Goal: Task Accomplishment & Management: Manage account settings

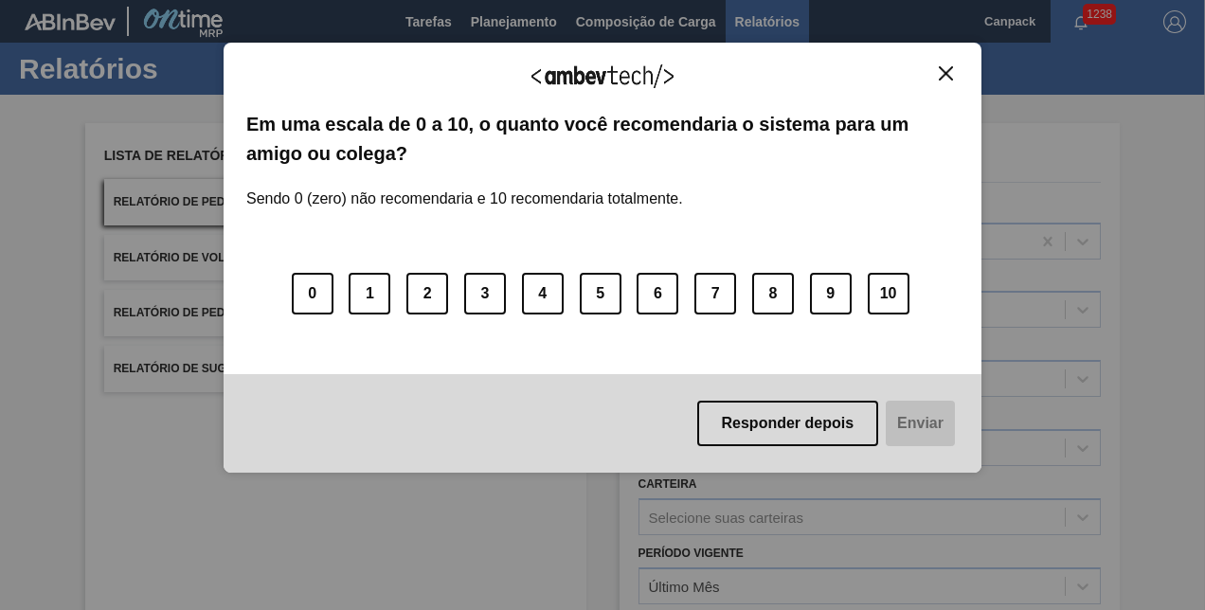
click at [943, 77] on img "Close" at bounding box center [946, 73] width 14 height 14
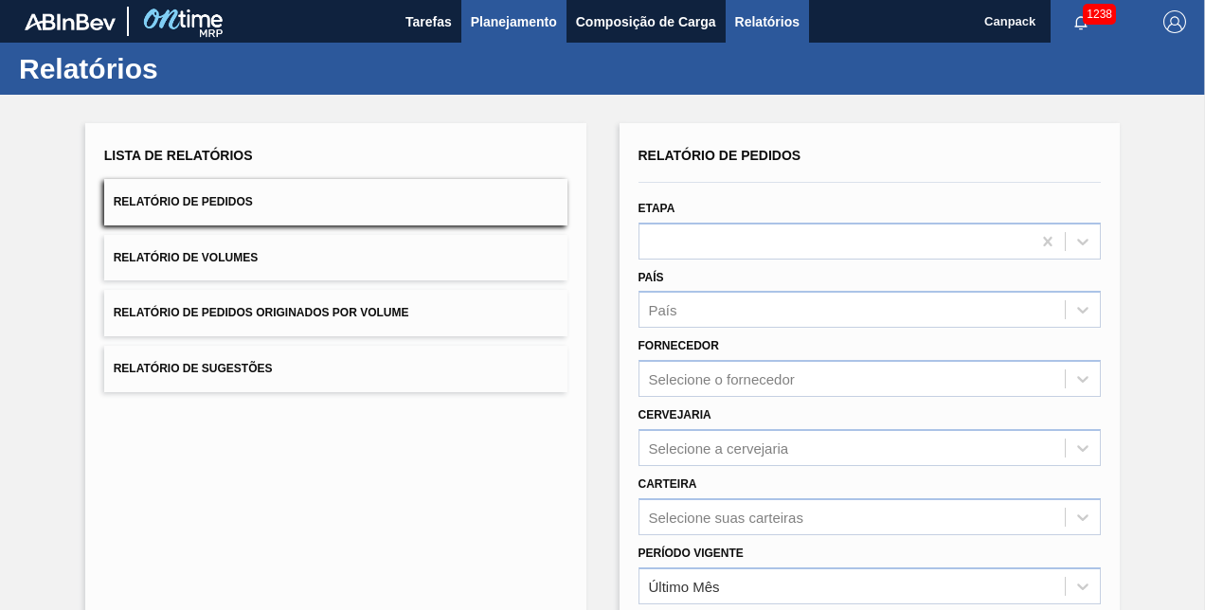
click at [530, 24] on span "Planejamento" at bounding box center [514, 21] width 86 height 23
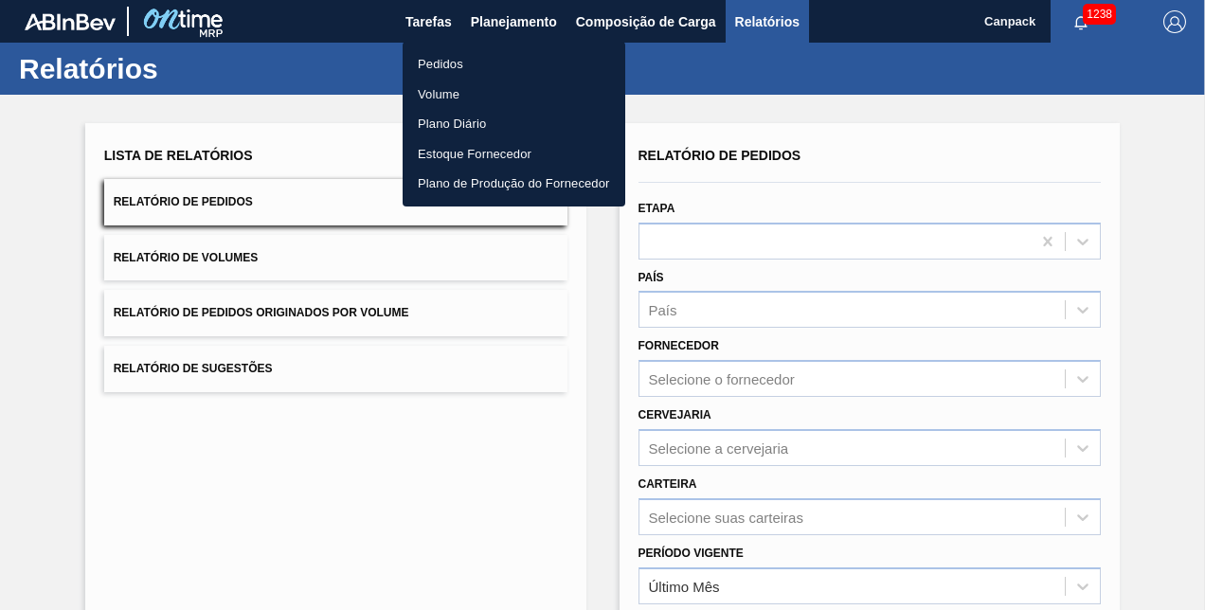
click at [470, 67] on li "Pedidos" at bounding box center [514, 64] width 223 height 30
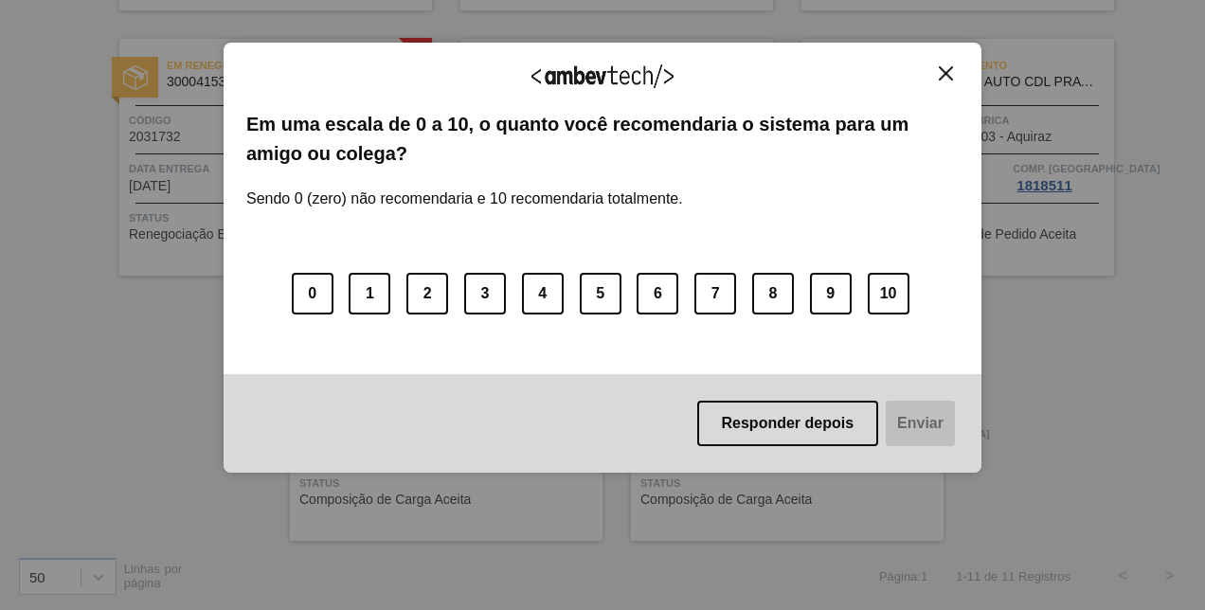
scroll to position [91, 0]
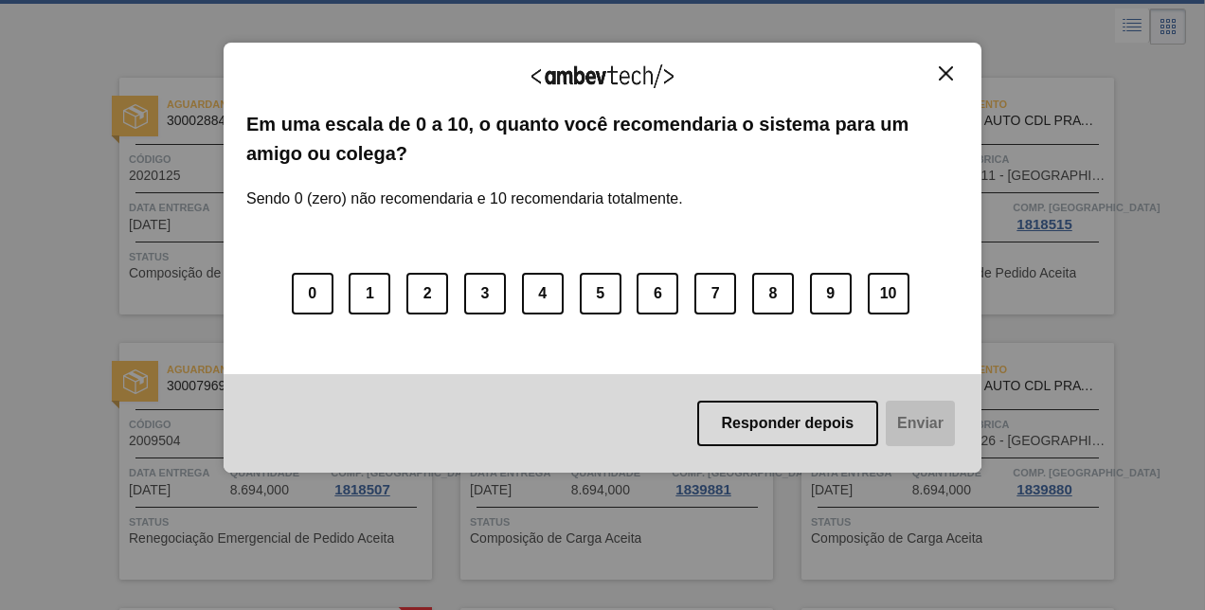
click at [945, 76] on img "Close" at bounding box center [946, 73] width 14 height 14
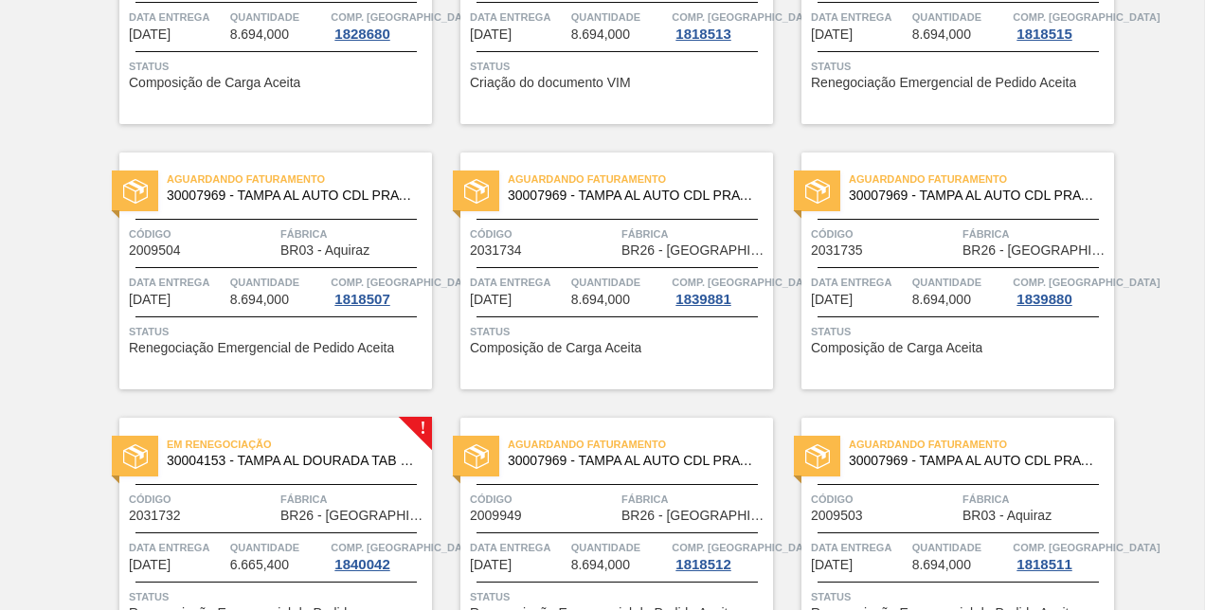
scroll to position [92, 0]
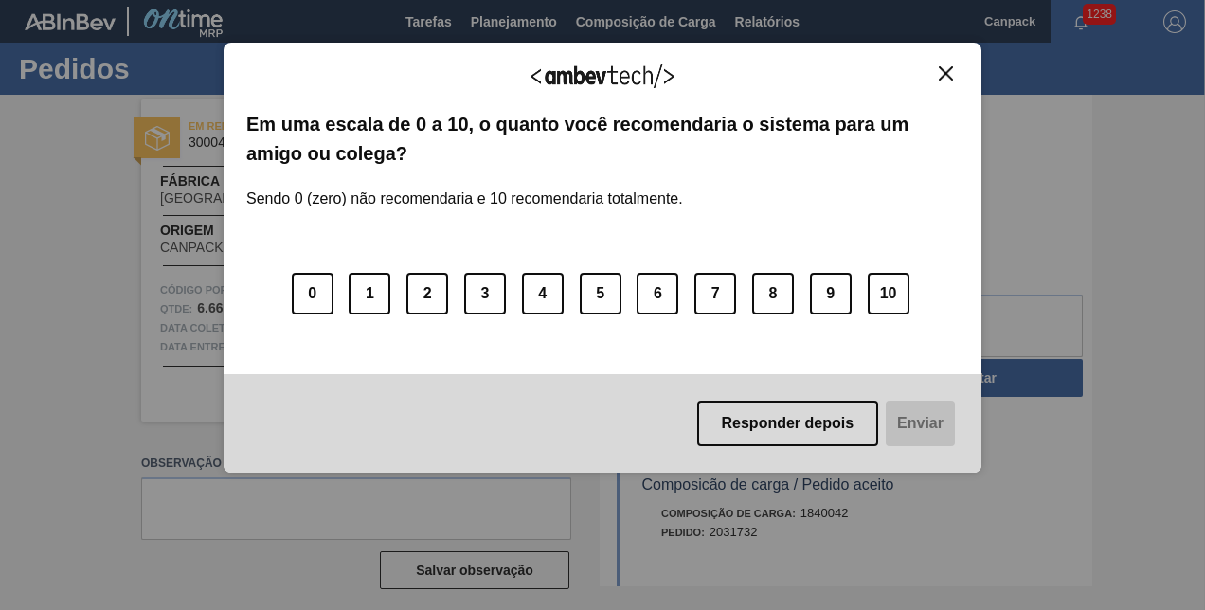
click at [944, 76] on img "Close" at bounding box center [946, 73] width 14 height 14
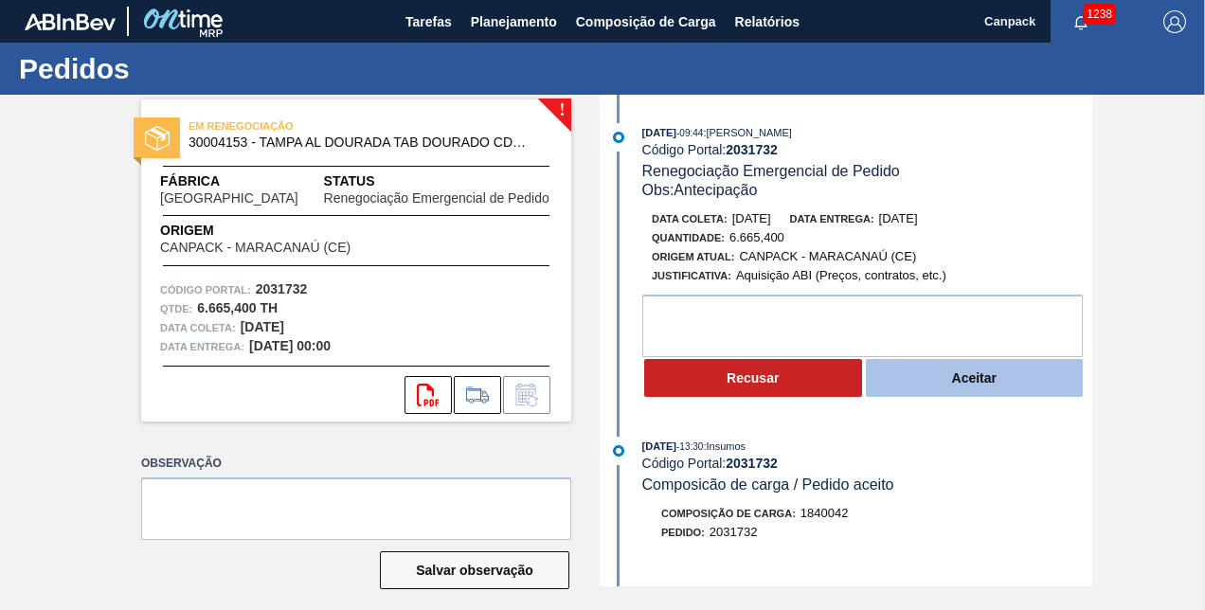
click at [990, 371] on button "Aceitar" at bounding box center [975, 378] width 218 height 38
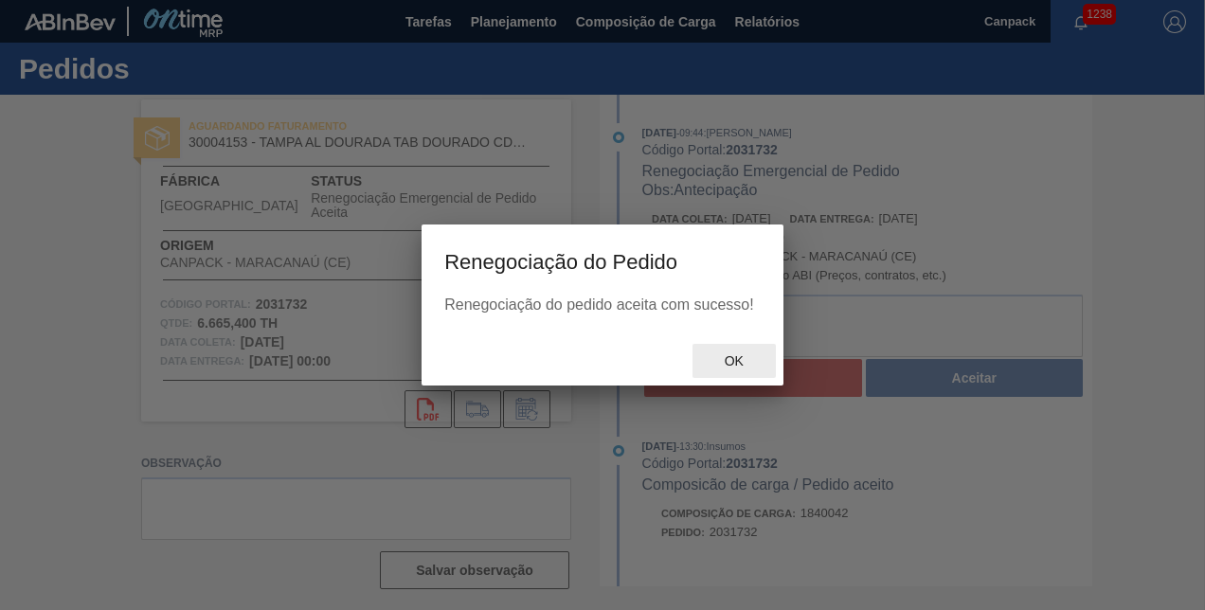
click at [735, 359] on span "Ok" at bounding box center [733, 360] width 49 height 15
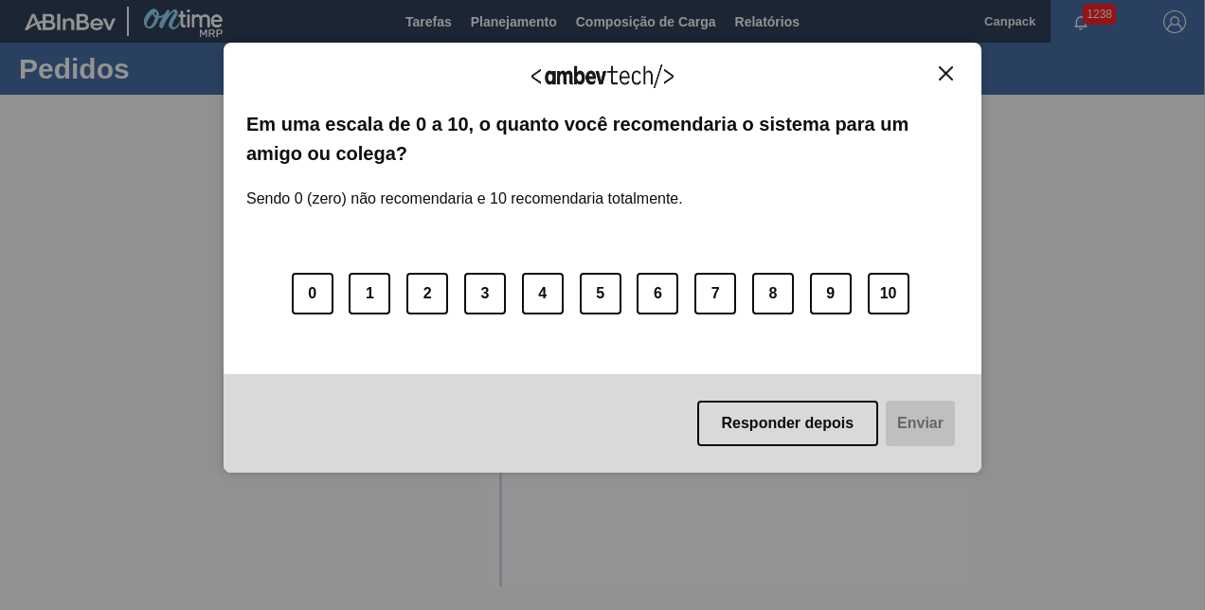
click at [940, 67] on img "Close" at bounding box center [946, 73] width 14 height 14
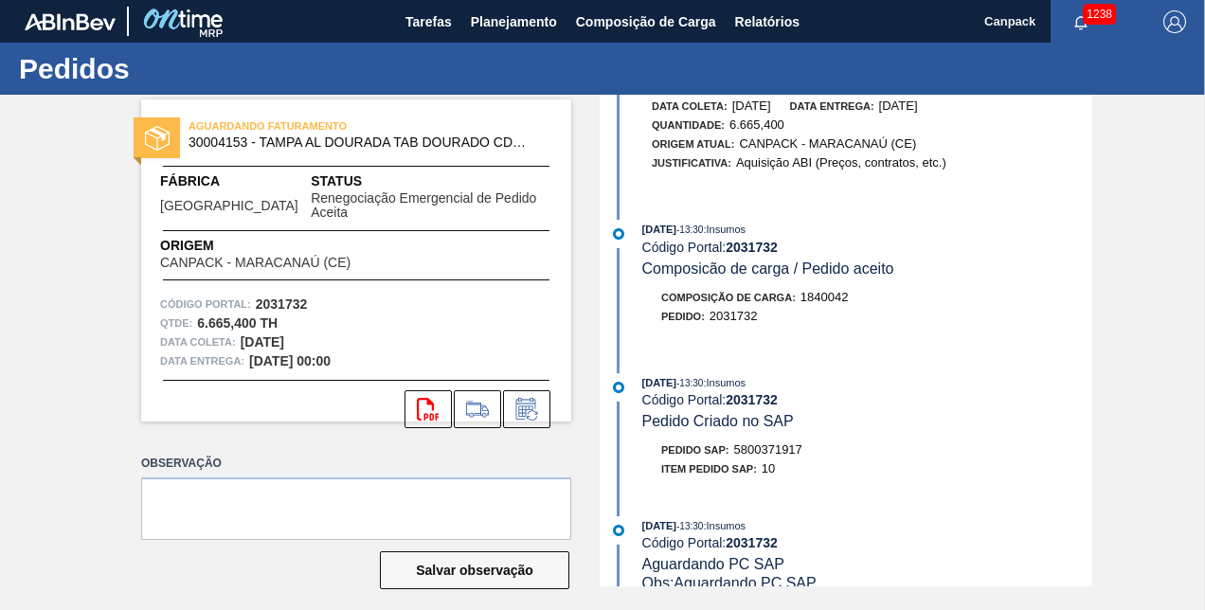
scroll to position [379, 0]
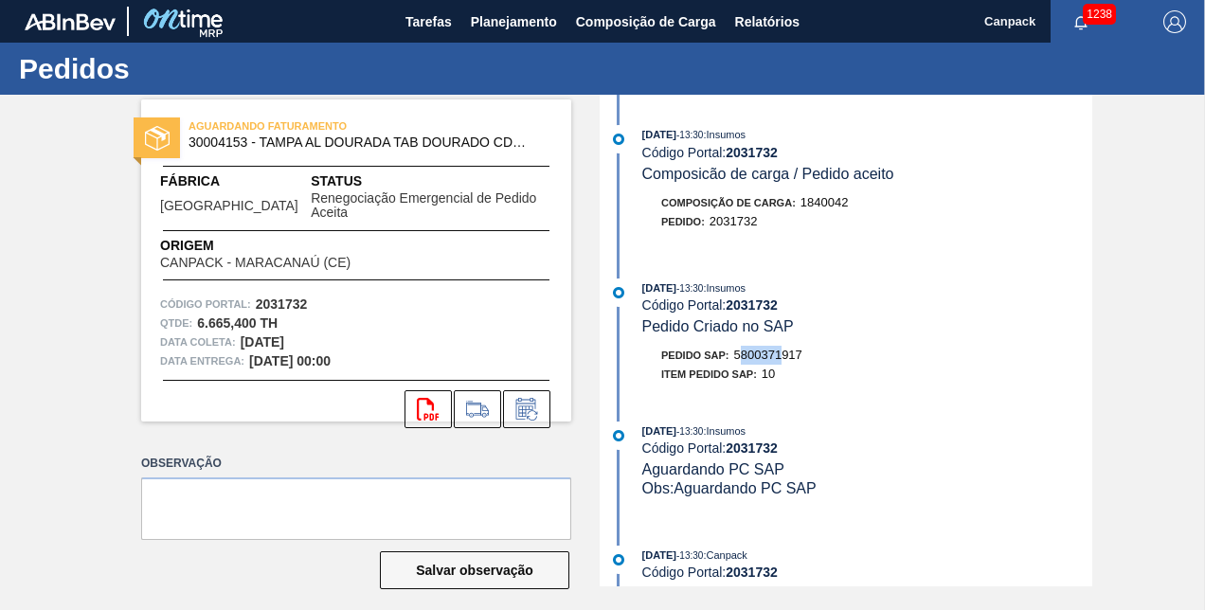
drag, startPoint x: 739, startPoint y: 360, endPoint x: 788, endPoint y: 363, distance: 49.3
click at [787, 362] on span "5800371917" at bounding box center [768, 355] width 68 height 14
drag, startPoint x: 788, startPoint y: 363, endPoint x: 810, endPoint y: 368, distance: 22.3
click at [810, 365] on div "Pedido SAP: 5800371917" at bounding box center [867, 355] width 450 height 19
copy span "5800371917"
